Goal: Task Accomplishment & Management: Complete application form

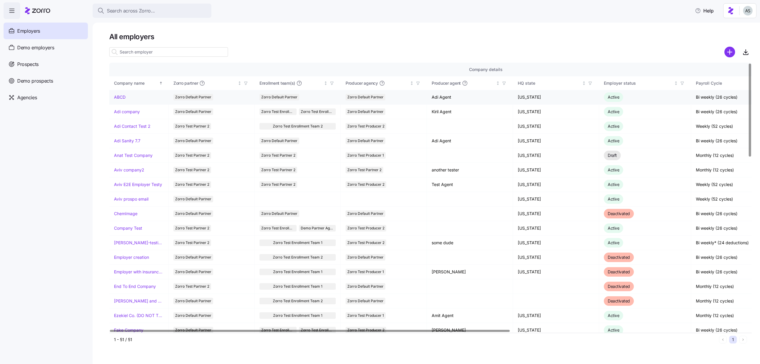
click at [121, 95] on link "ABCD" at bounding box center [120, 97] width 12 height 6
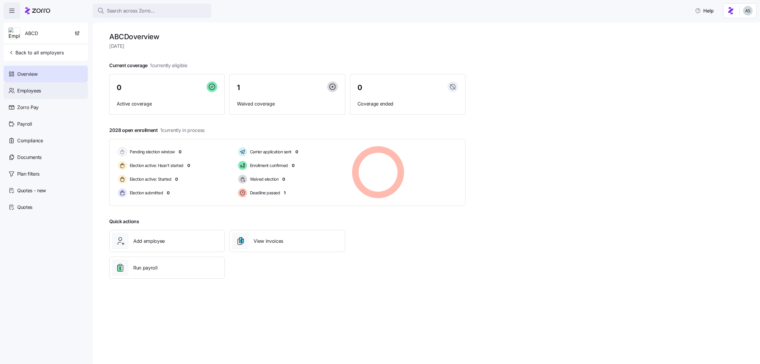
click at [67, 88] on div "Employees" at bounding box center [46, 90] width 84 height 17
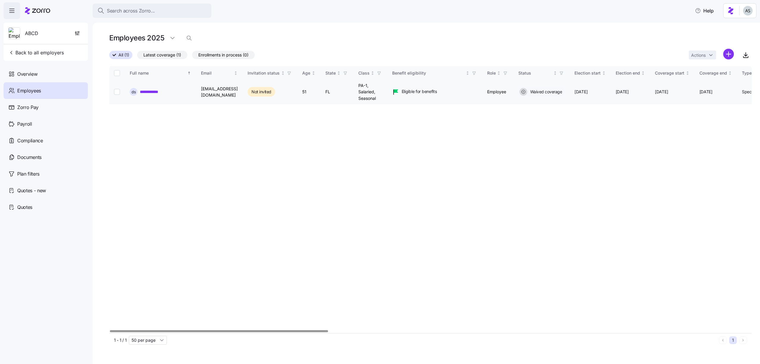
click at [150, 92] on link "**********" at bounding box center [152, 92] width 24 height 6
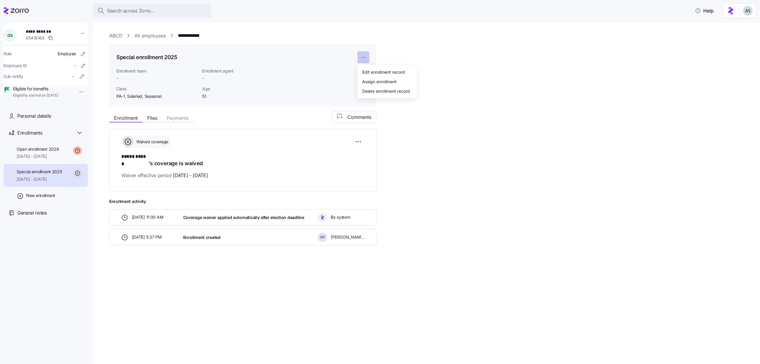
click at [369, 57] on html "**********" at bounding box center [380, 180] width 760 height 360
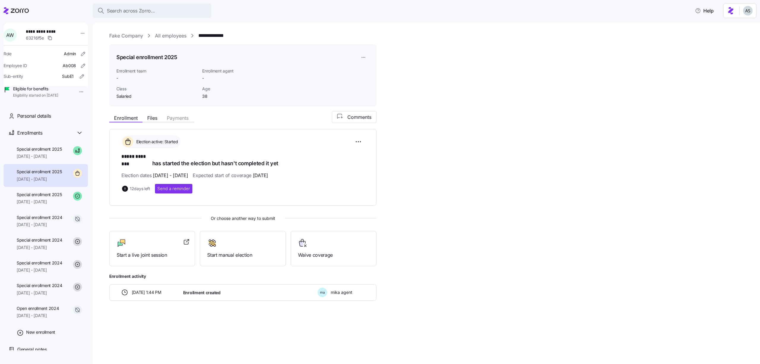
click at [361, 57] on html "**********" at bounding box center [380, 180] width 760 height 360
click at [368, 79] on div "Assign enrollment" at bounding box center [379, 81] width 34 height 7
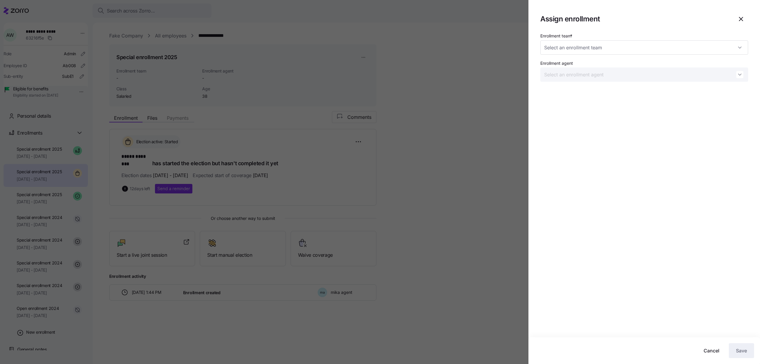
click at [449, 83] on div at bounding box center [380, 182] width 760 height 364
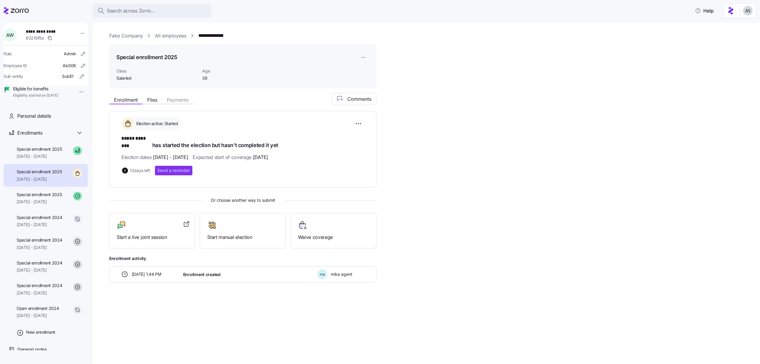
click at [368, 61] on html "**********" at bounding box center [380, 180] width 760 height 360
click at [367, 60] on html "**********" at bounding box center [380, 180] width 760 height 360
click at [27, 10] on icon at bounding box center [16, 10] width 25 height 7
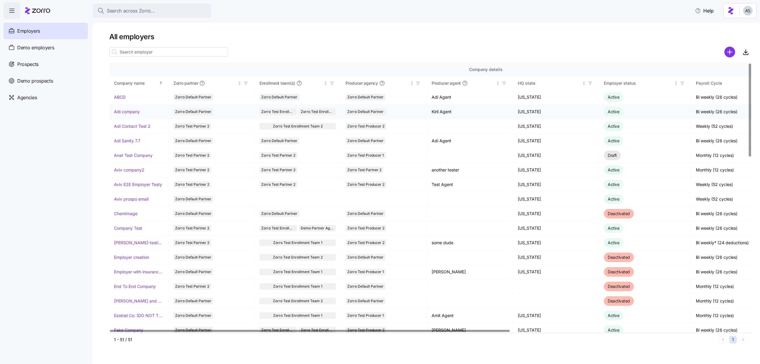
click at [129, 107] on td "Adi company" at bounding box center [138, 111] width 59 height 15
click at [129, 108] on td "Adi company" at bounding box center [138, 111] width 59 height 15
click at [129, 110] on link "Adi company" at bounding box center [127, 112] width 26 height 6
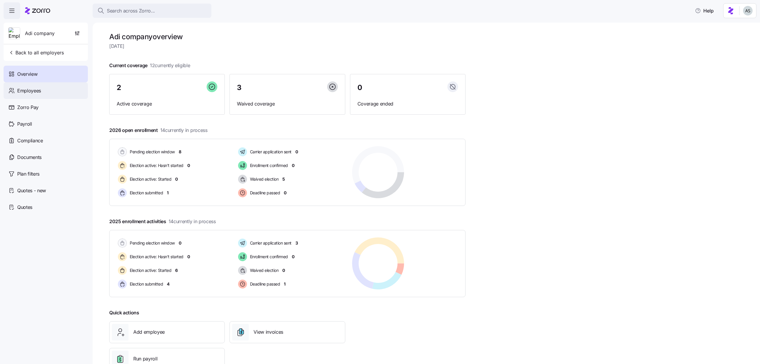
click at [59, 85] on div "Employees" at bounding box center [46, 90] width 84 height 17
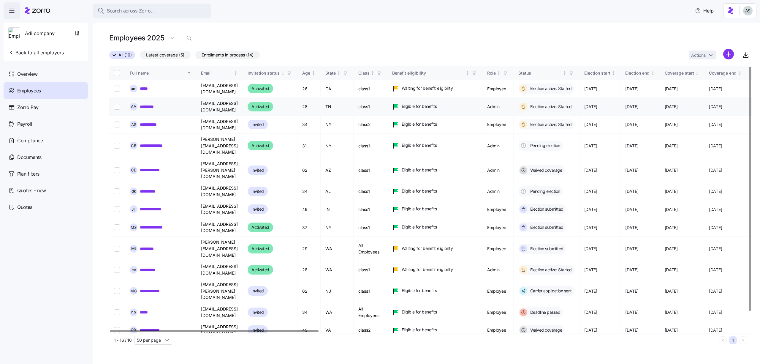
click at [149, 105] on link "*********" at bounding box center [150, 107] width 20 height 6
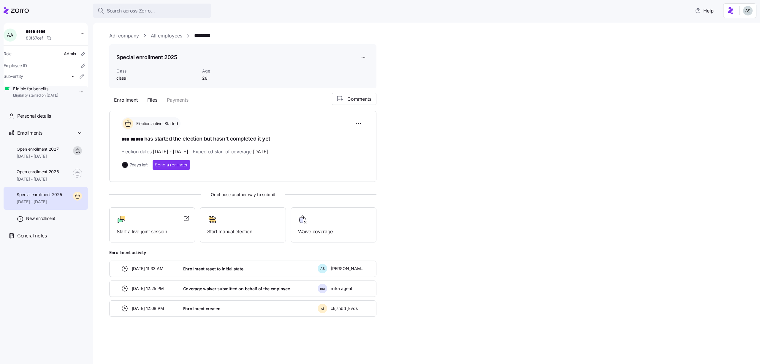
click at [20, 8] on icon at bounding box center [16, 10] width 25 height 7
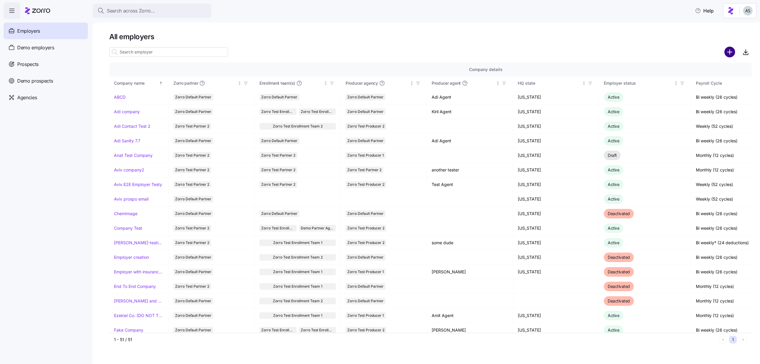
click at [726, 49] on circle "add icon" at bounding box center [730, 52] width 10 height 10
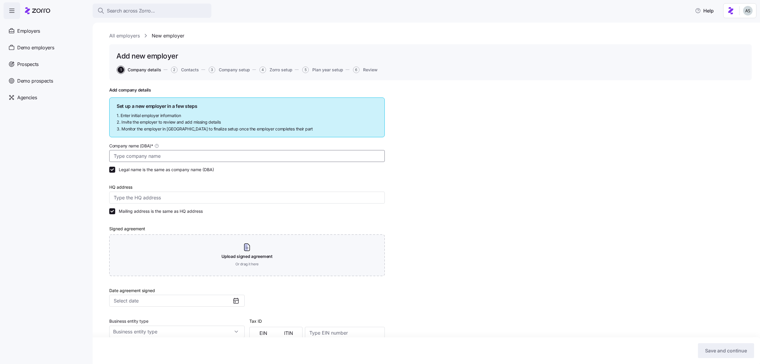
click at [143, 153] on input "Company name (DBA) *" at bounding box center [246, 156] width 275 height 12
type input "Adi Sanity Sep 7"
click at [142, 193] on input "HQ address" at bounding box center [246, 197] width 275 height 12
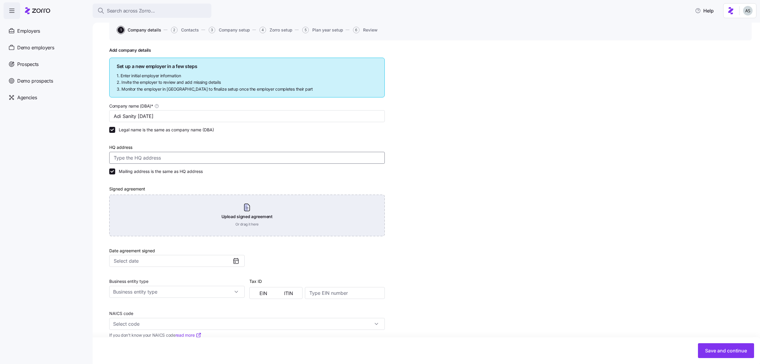
scroll to position [43, 0]
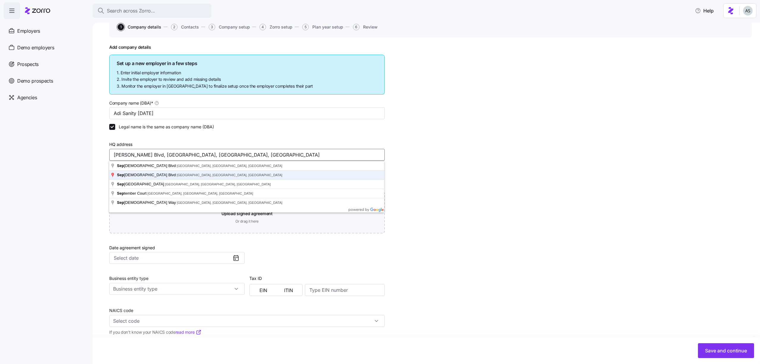
type input "Sepulveda Blvd, Torrance, CA, USA"
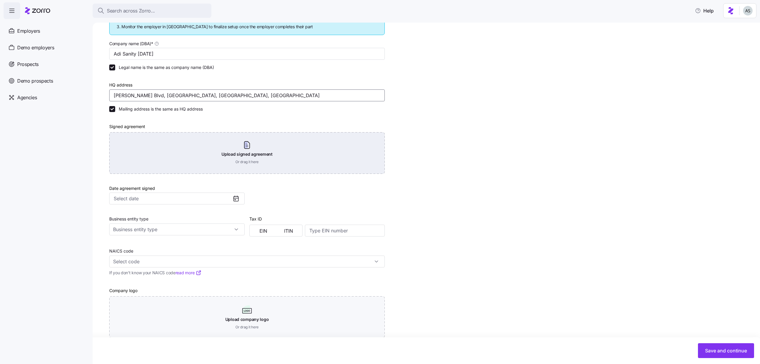
scroll to position [110, 0]
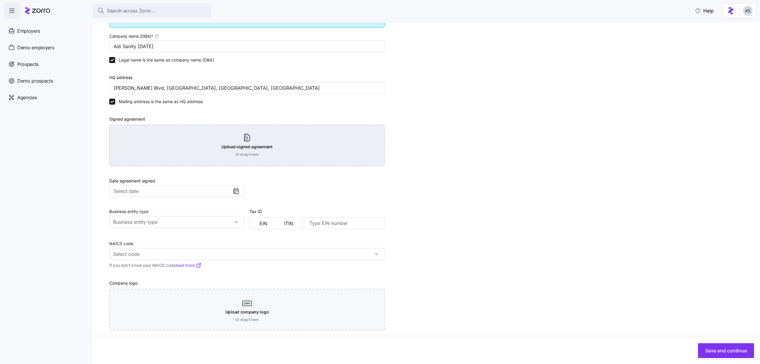
click at [196, 140] on div "Upload signed agreement Or drag it here" at bounding box center [246, 146] width 275 height 42
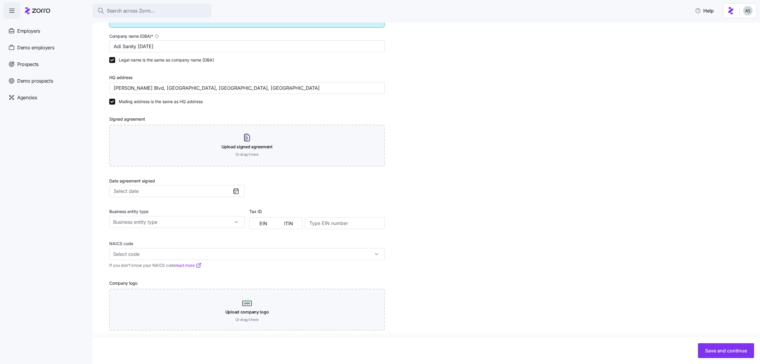
scroll to position [86, 0]
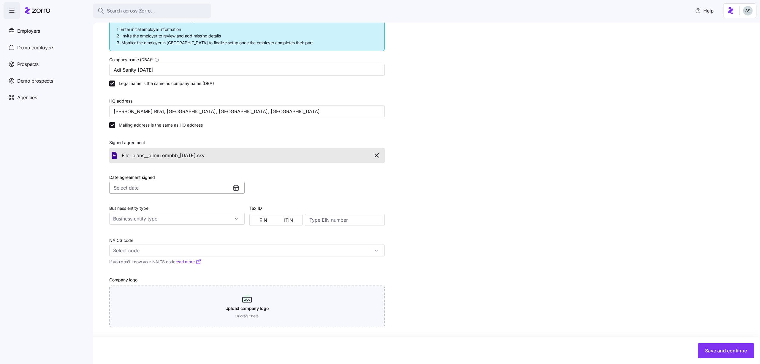
click at [206, 185] on input "Date agreement signed" at bounding box center [176, 188] width 135 height 12
click at [177, 253] on button "19" at bounding box center [172, 256] width 12 height 12
type input "September 19, 2025"
click at [177, 223] on input "Business entity type" at bounding box center [176, 219] width 135 height 12
click at [177, 241] on div "S corporation" at bounding box center [177, 245] width 131 height 11
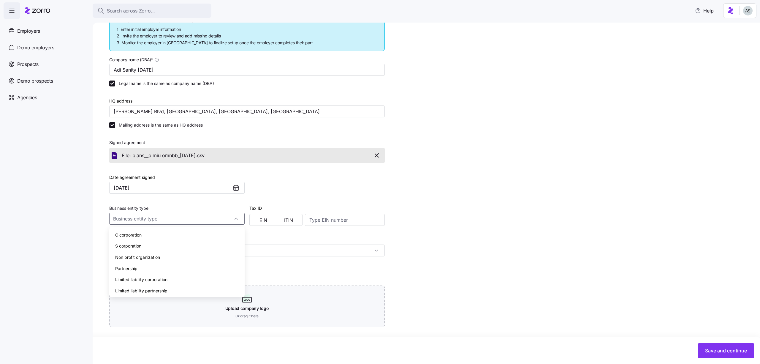
type input "S corporation"
click at [264, 213] on div "Tax ID EIN ITIN" at bounding box center [275, 214] width 53 height 21
click at [264, 214] on div "EIN ITIN" at bounding box center [275, 220] width 53 height 12
click at [265, 218] on span "EIN" at bounding box center [263, 220] width 8 height 5
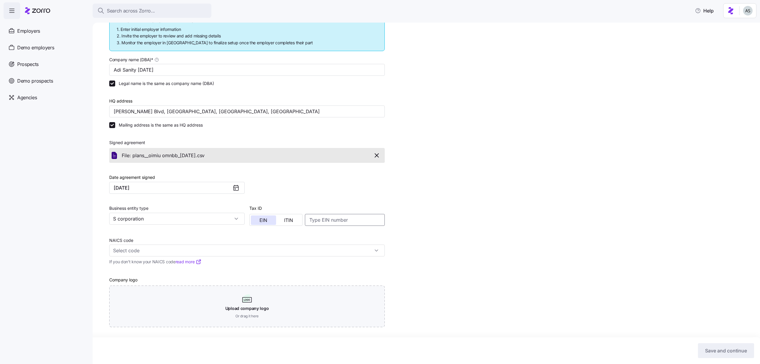
click at [323, 215] on input at bounding box center [345, 220] width 80 height 12
type input "898635566"
click at [250, 254] on input "NAICS code" at bounding box center [246, 250] width 275 height 12
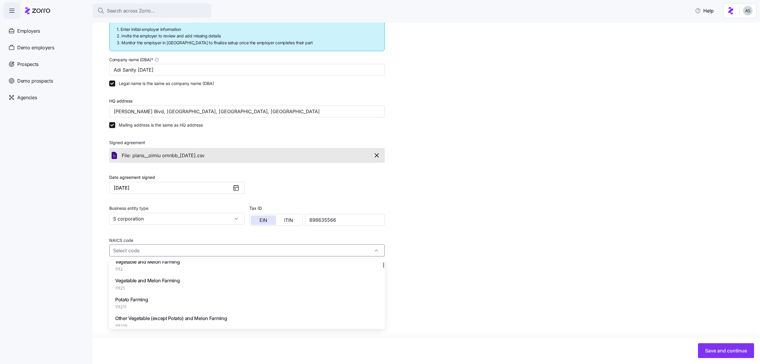
scroll to position [416, 0]
click at [240, 290] on div "Orange Groves 11131" at bounding box center [247, 287] width 271 height 19
type input "11131 - Orange Groves"
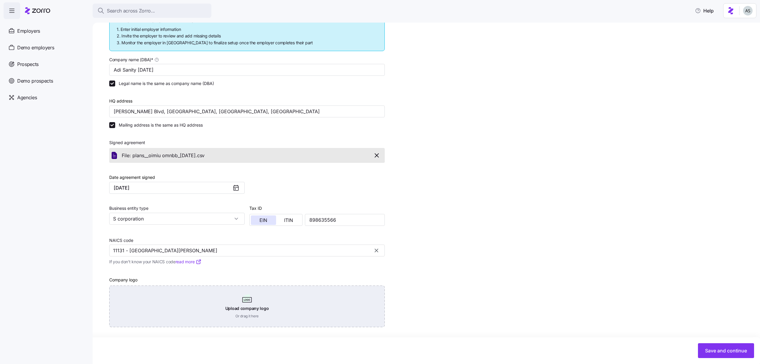
click at [303, 306] on div "Upload company logo Or drag it here" at bounding box center [246, 306] width 275 height 42
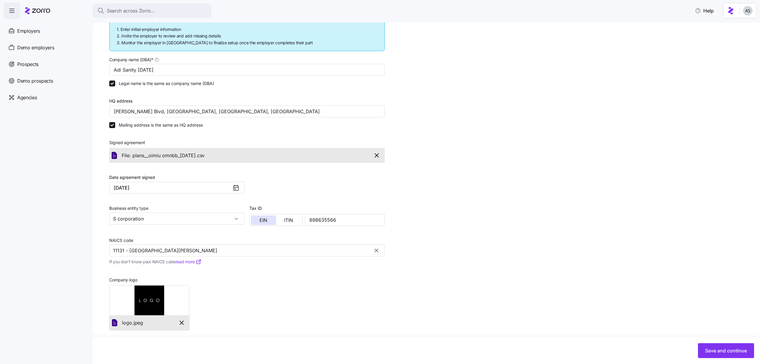
click at [725, 360] on div "Save and continue" at bounding box center [380, 350] width 760 height 27
click at [724, 353] on span "Save and continue" at bounding box center [726, 350] width 42 height 7
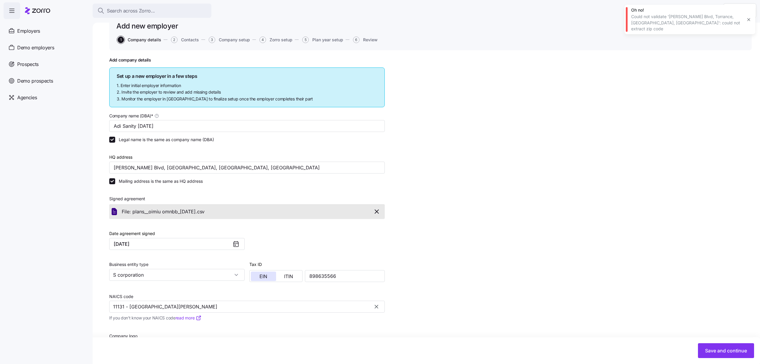
scroll to position [30, 0]
click at [232, 166] on input "Sepulveda Blvd, Torrance, CA, USA" at bounding box center [246, 167] width 275 height 12
type input "Crescent St., Brooklyn, NY 11208, USA"
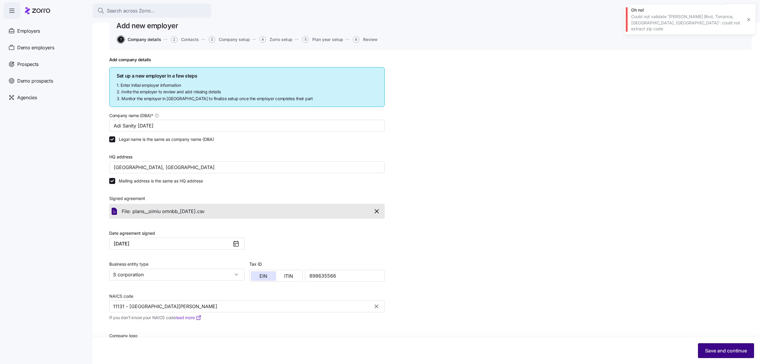
click at [715, 343] on button "Save and continue" at bounding box center [726, 350] width 56 height 15
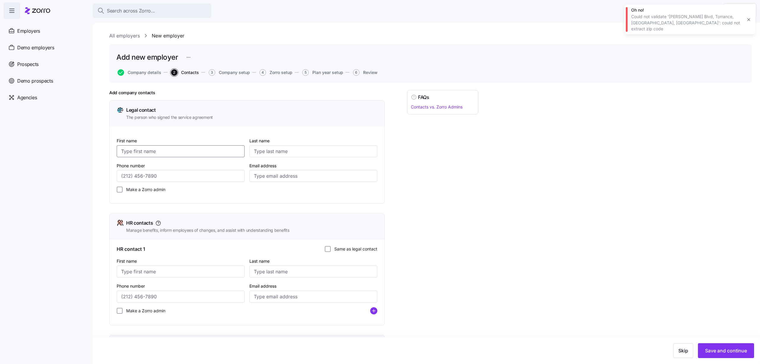
click at [198, 149] on input "First name" at bounding box center [181, 151] width 128 height 12
type input "gnvcb"
type input "lknfbl"
type input "(578) 677-8788"
type input "adi.s+gbvnvn@myzorro.co"
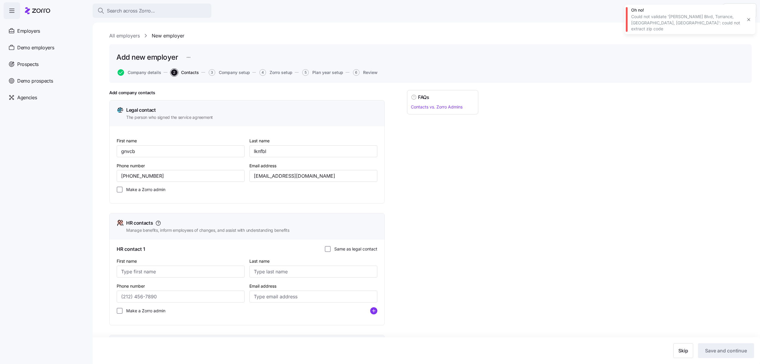
click at [145, 202] on div "First name gnvcb Last name lknfbl Phone number (578) 677-8788 Email address adi…" at bounding box center [247, 164] width 275 height 77
click at [142, 193] on div "Make a Zorro admin" at bounding box center [246, 189] width 265 height 11
click at [134, 191] on label "Make a Zorro admin" at bounding box center [144, 189] width 43 height 6
click at [123, 191] on input "Make a Zorro admin" at bounding box center [120, 189] width 6 height 6
checkbox input "true"
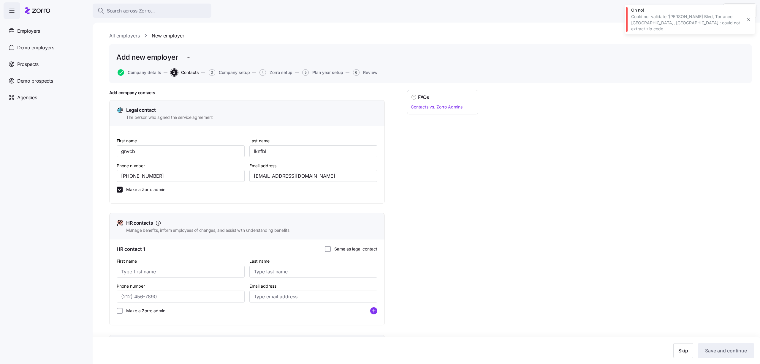
click at [347, 248] on label "Same as legal contact" at bounding box center [354, 249] width 47 height 6
click at [331, 248] on input "Same as legal contact" at bounding box center [328, 249] width 6 height 6
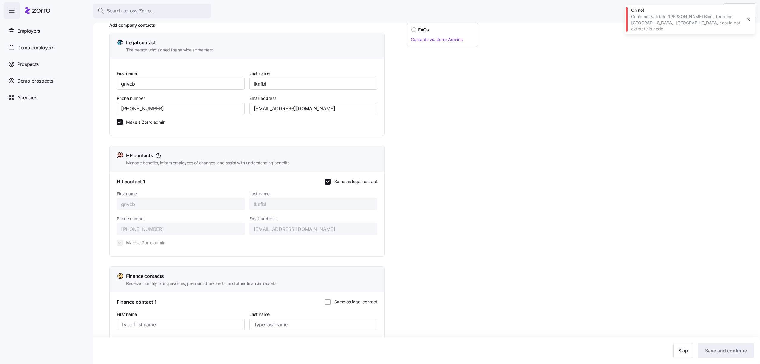
scroll to position [71, 0]
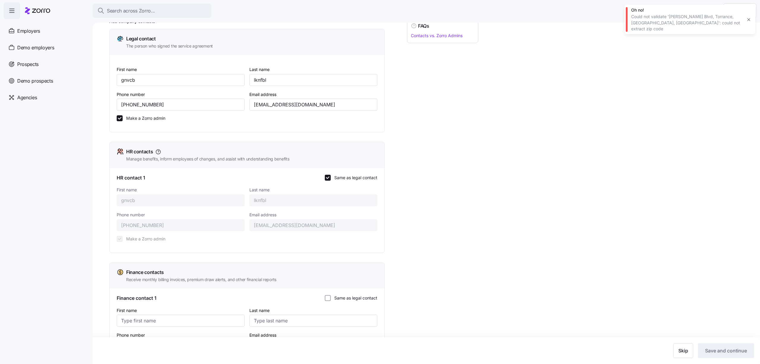
click at [349, 300] on label "Same as legal contact" at bounding box center [354, 298] width 47 height 6
click at [331, 300] on input "Same as legal contact" at bounding box center [328, 298] width 6 height 6
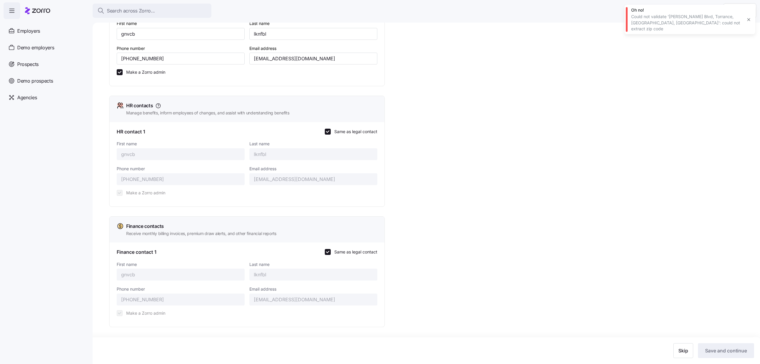
scroll to position [0, 0]
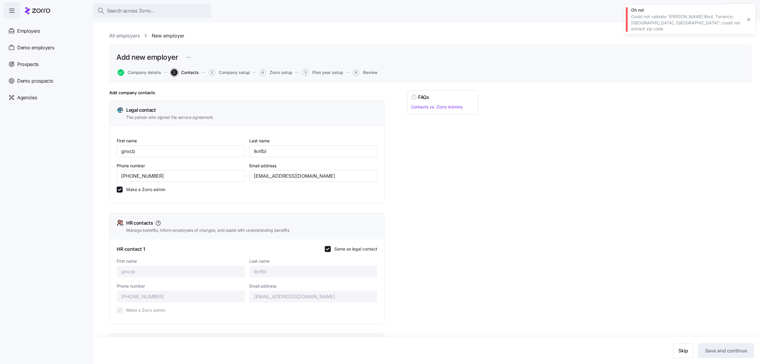
click at [438, 281] on div "FAQs Contacts vs. Zorro Admins" at bounding box center [442, 267] width 71 height 354
click at [744, 16] on div "Oh no! Could not validate 'Sepulveda Blvd, Torrance, CA, USA': could not extrac…" at bounding box center [690, 19] width 131 height 29
click at [750, 17] on icon "button" at bounding box center [748, 19] width 5 height 5
click at [379, 186] on div "First name gnvcb Last name lknfbl Phone number (578) 677-8788 Email address adi…" at bounding box center [247, 164] width 275 height 77
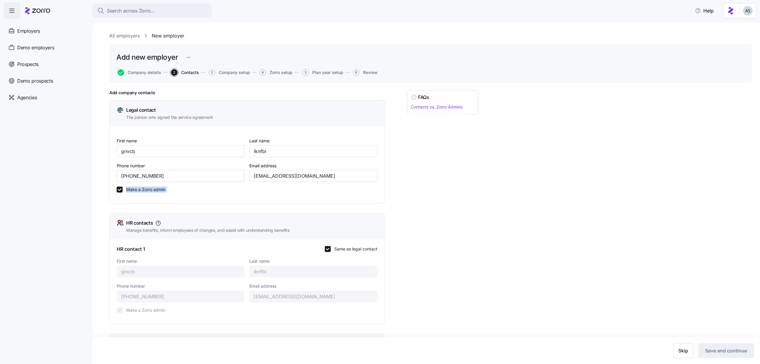
click at [379, 186] on div "First name gnvcb Last name lknfbl Phone number (578) 677-8788 Email address adi…" at bounding box center [247, 164] width 275 height 77
click at [178, 184] on div "Make a Zorro admin" at bounding box center [246, 189] width 265 height 11
click at [177, 178] on input "(578) 677-8788" at bounding box center [181, 176] width 128 height 12
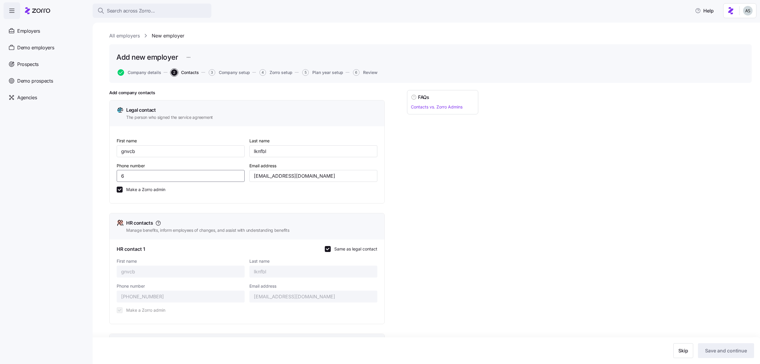
type input "68"
type input "(684)"
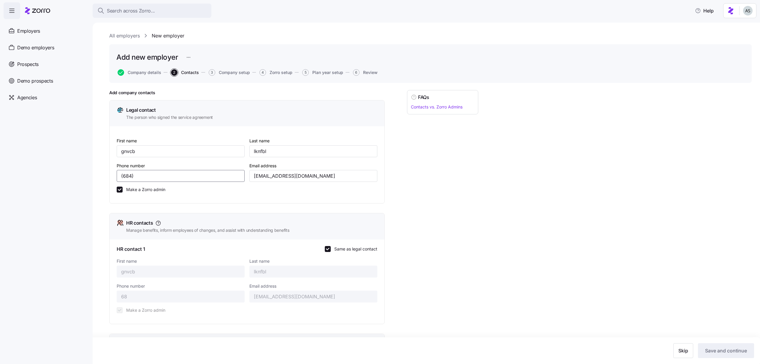
type input "(684)"
type input "(684) 5"
type input "(684) 51"
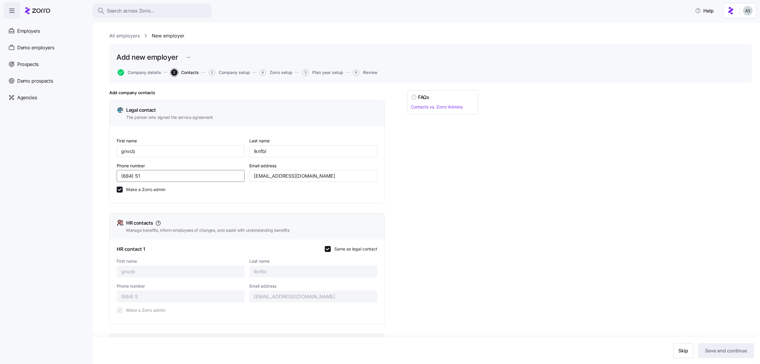
type input "(684) 51"
type input "(684) 512-3"
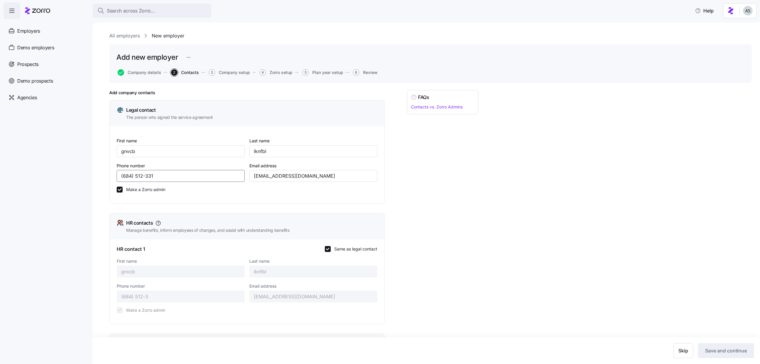
type input "(684) 512-3312"
type input "(684) 512-33"
type input "(684) 512-3312"
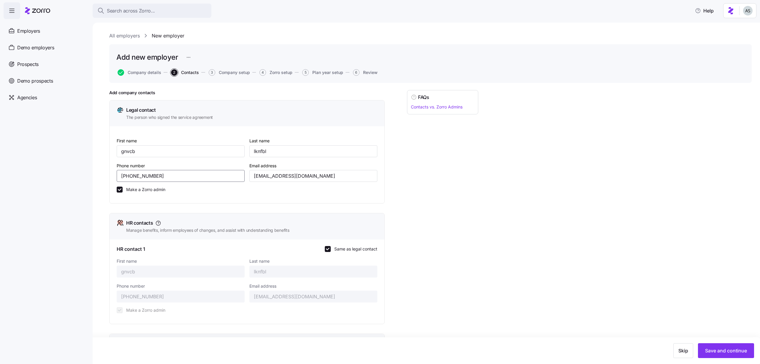
type input "68451233122"
type input "(684) 512-3312"
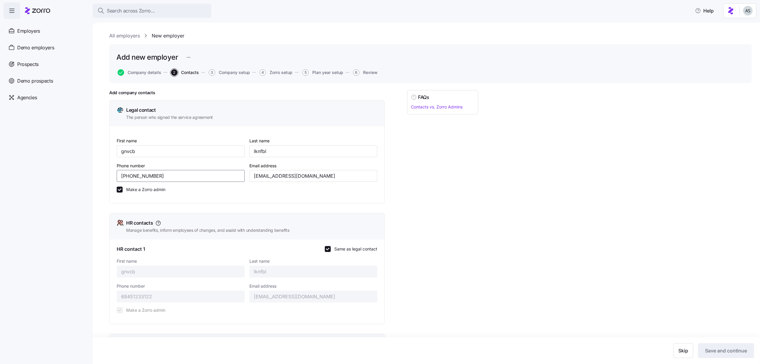
type input "(684) 512-3312"
click at [482, 197] on div "Add company contacts Legal contact The person who signed the service agreement …" at bounding box center [430, 282] width 642 height 384
click at [727, 354] on button "Save and continue" at bounding box center [726, 350] width 56 height 15
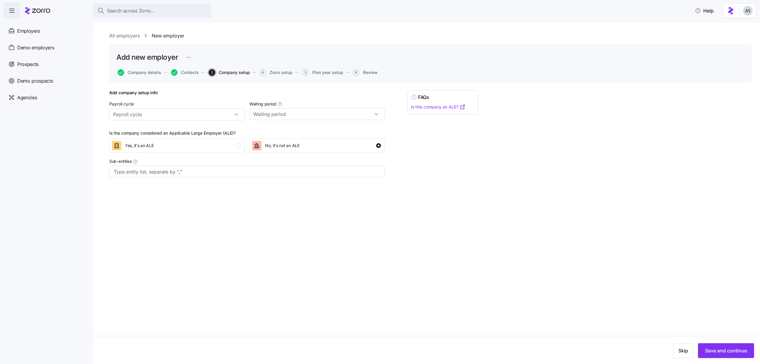
click at [158, 120] on div "Payroll cycle" at bounding box center [177, 110] width 140 height 25
click at [155, 117] on input "Payroll cycle" at bounding box center [176, 114] width 135 height 12
click at [155, 129] on div "Weekly (52 cycles)" at bounding box center [177, 130] width 131 height 11
type input "Weekly (52 cycles)"
click at [263, 108] on input "Waiting period" at bounding box center [316, 114] width 135 height 12
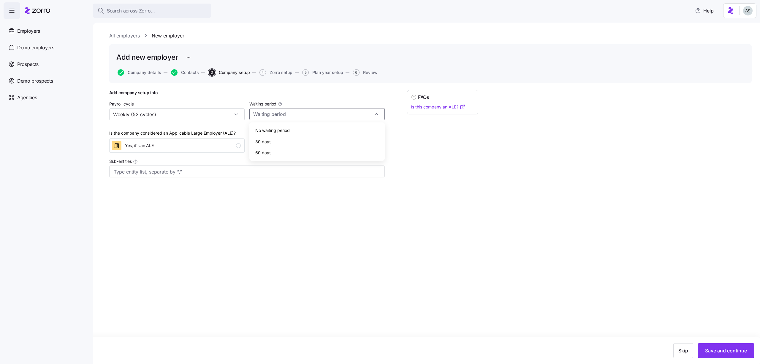
click at [271, 141] on div "30 days" at bounding box center [317, 141] width 131 height 11
type input "30 days"
click at [196, 167] on div at bounding box center [246, 171] width 275 height 12
type input "NY Office"
click at [718, 358] on div "Skip Save and continue" at bounding box center [380, 350] width 760 height 27
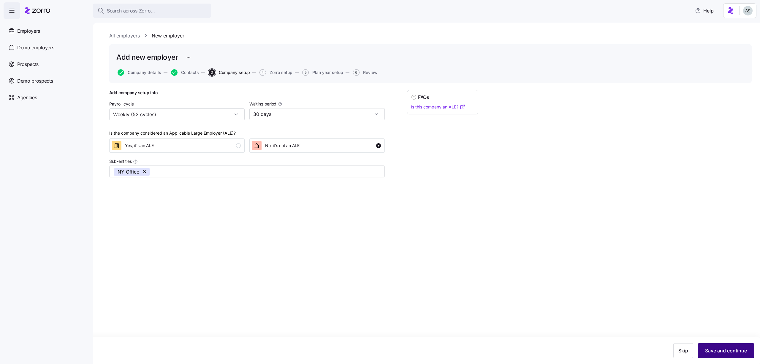
click at [717, 355] on button "Save and continue" at bounding box center [726, 350] width 56 height 15
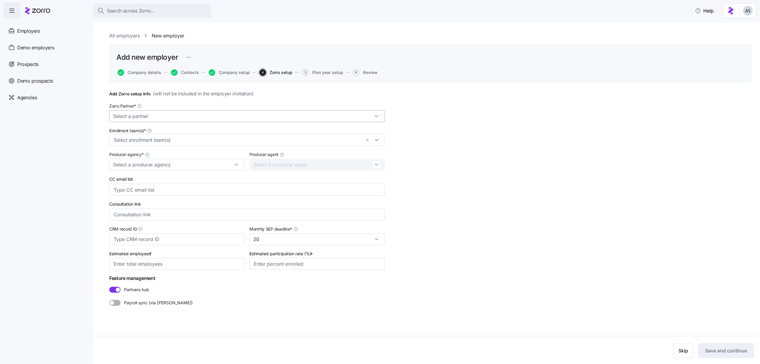
click at [212, 111] on input "Zorro Partner *" at bounding box center [246, 116] width 275 height 12
click at [210, 135] on div "Zorro Test Partner 2" at bounding box center [247, 132] width 271 height 11
type input "Zorro Test Partner 2"
click at [210, 137] on input "Enrollment team(s) *" at bounding box center [237, 140] width 247 height 8
click at [208, 177] on div "Zorro Test Partner 2" at bounding box center [247, 176] width 267 height 7
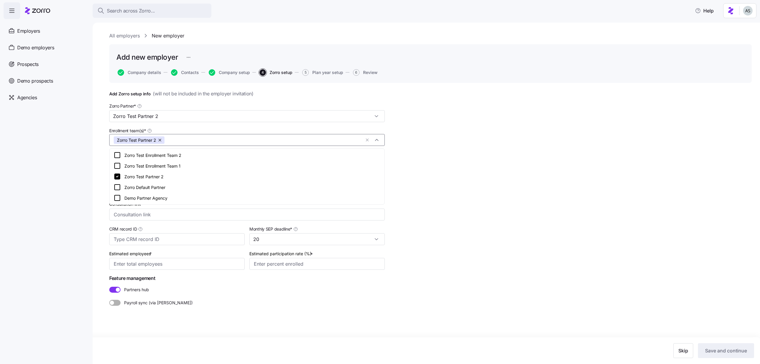
click at [207, 162] on div "Zorro Test Enrollment Team 1" at bounding box center [247, 165] width 267 height 7
click at [401, 141] on div "Add Zorro setup info ( will not be included in the employer invitation ) Zorro …" at bounding box center [430, 212] width 642 height 245
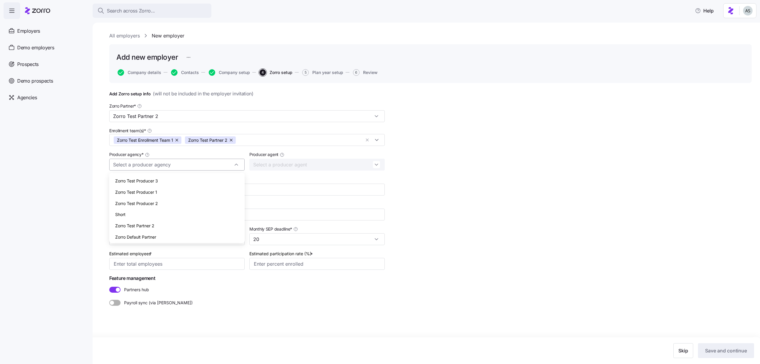
click at [158, 168] on input "Producer agency *" at bounding box center [176, 165] width 135 height 12
click at [159, 183] on div "Zorro Test Producer 3" at bounding box center [177, 180] width 131 height 11
type input "Zorro Test Producer 3"
click at [208, 264] on input "Estimated employees *" at bounding box center [176, 264] width 135 height 12
type input "100"
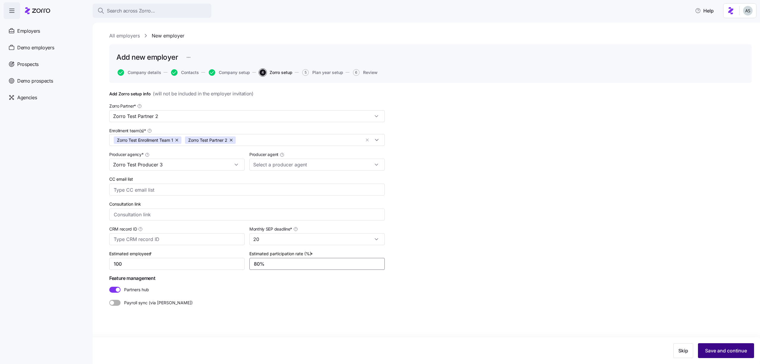
type input "80%"
click at [738, 346] on button "Save and continue" at bounding box center [726, 350] width 56 height 15
type input "1"
type input "8%"
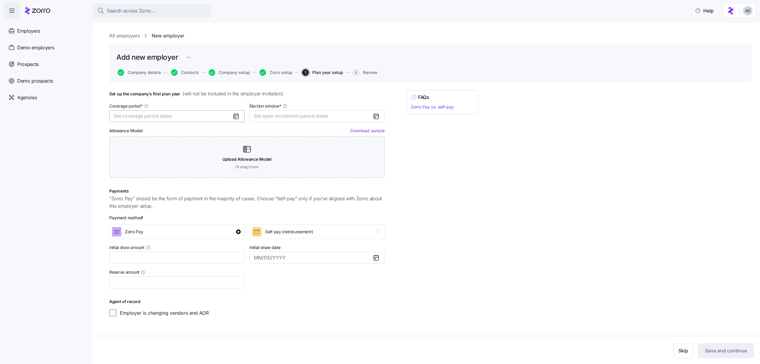
click at [172, 113] on span "Set coverage period dates" at bounding box center [143, 116] width 59 height 6
click at [129, 149] on button "Jan" at bounding box center [130, 149] width 30 height 12
click at [189, 188] on button "Dec" at bounding box center [189, 187] width 30 height 12
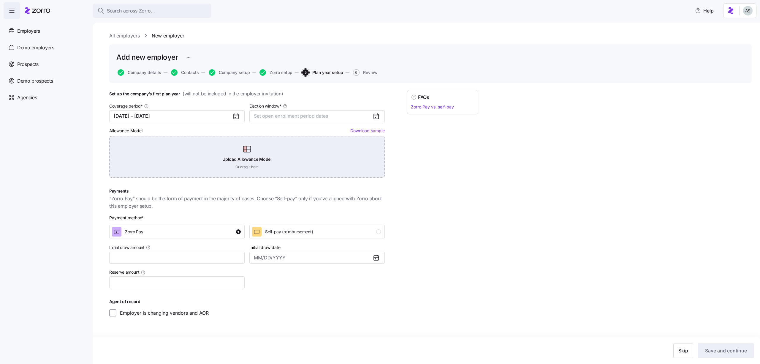
click at [192, 165] on div "Upload Allowance Model Or drag it here" at bounding box center [246, 157] width 275 height 42
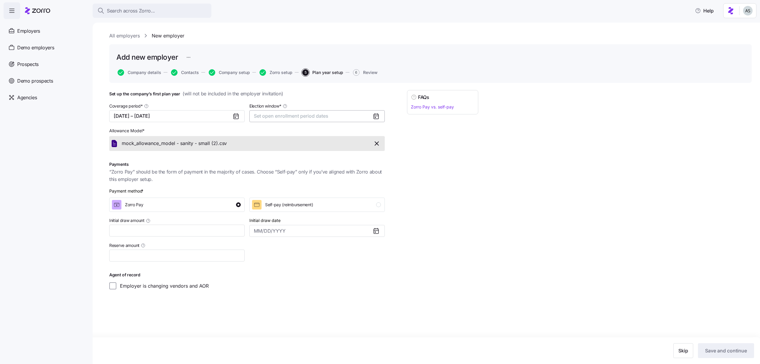
click at [318, 118] on span "Set open enrollment period dates" at bounding box center [291, 116] width 75 height 6
click at [319, 194] on button "27" at bounding box center [325, 197] width 12 height 12
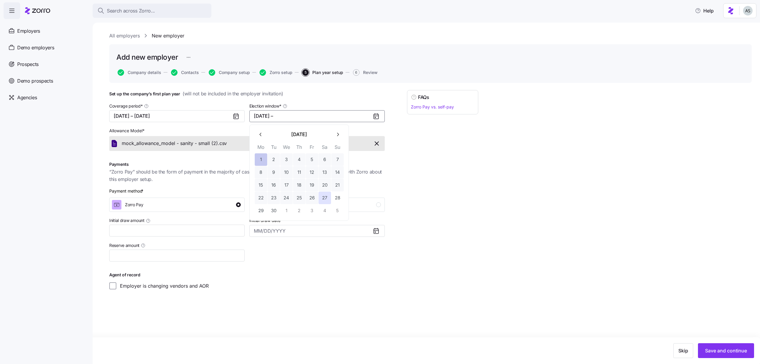
click at [259, 155] on button "1" at bounding box center [261, 159] width 12 height 12
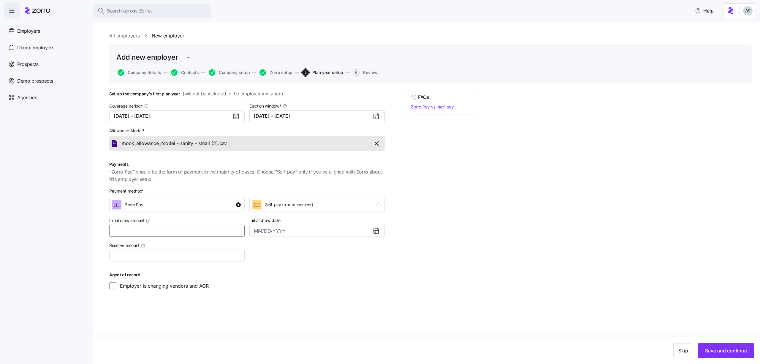
click at [168, 230] on input "Initial draw amount" at bounding box center [176, 230] width 135 height 12
type input "$100"
click at [720, 347] on span "Save and continue" at bounding box center [726, 350] width 42 height 7
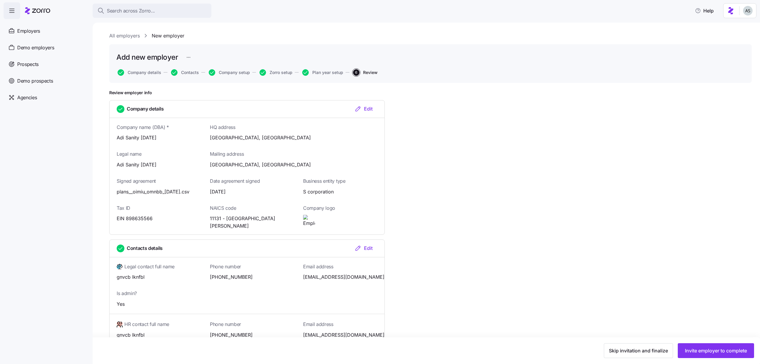
click at [623, 340] on div "Skip invitation and finalize Invite employer to complete" at bounding box center [380, 350] width 760 height 27
click at [623, 347] on span "Skip invitation and finalize" at bounding box center [638, 350] width 59 height 7
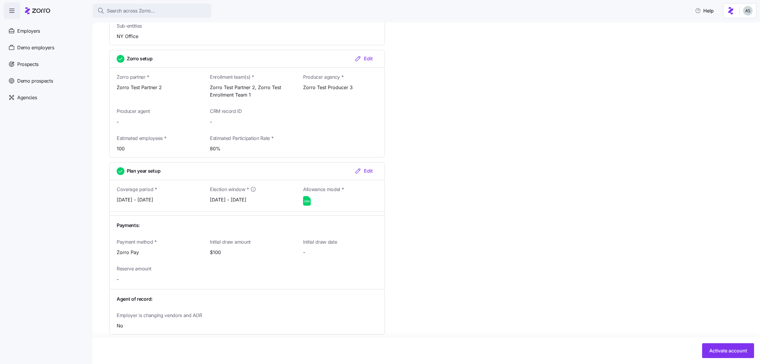
scroll to position [565, 0]
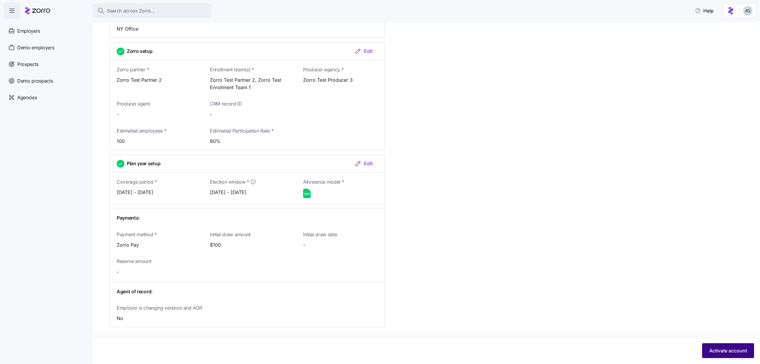
click at [715, 346] on button "Activate account" at bounding box center [728, 350] width 52 height 15
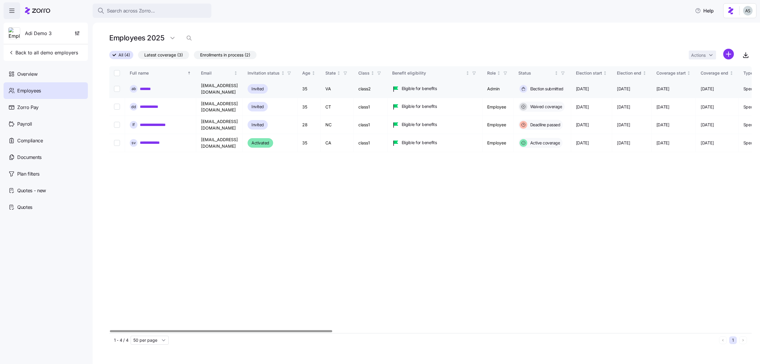
click at [148, 91] on link "*******" at bounding box center [148, 89] width 16 height 6
